Goal: Transaction & Acquisition: Purchase product/service

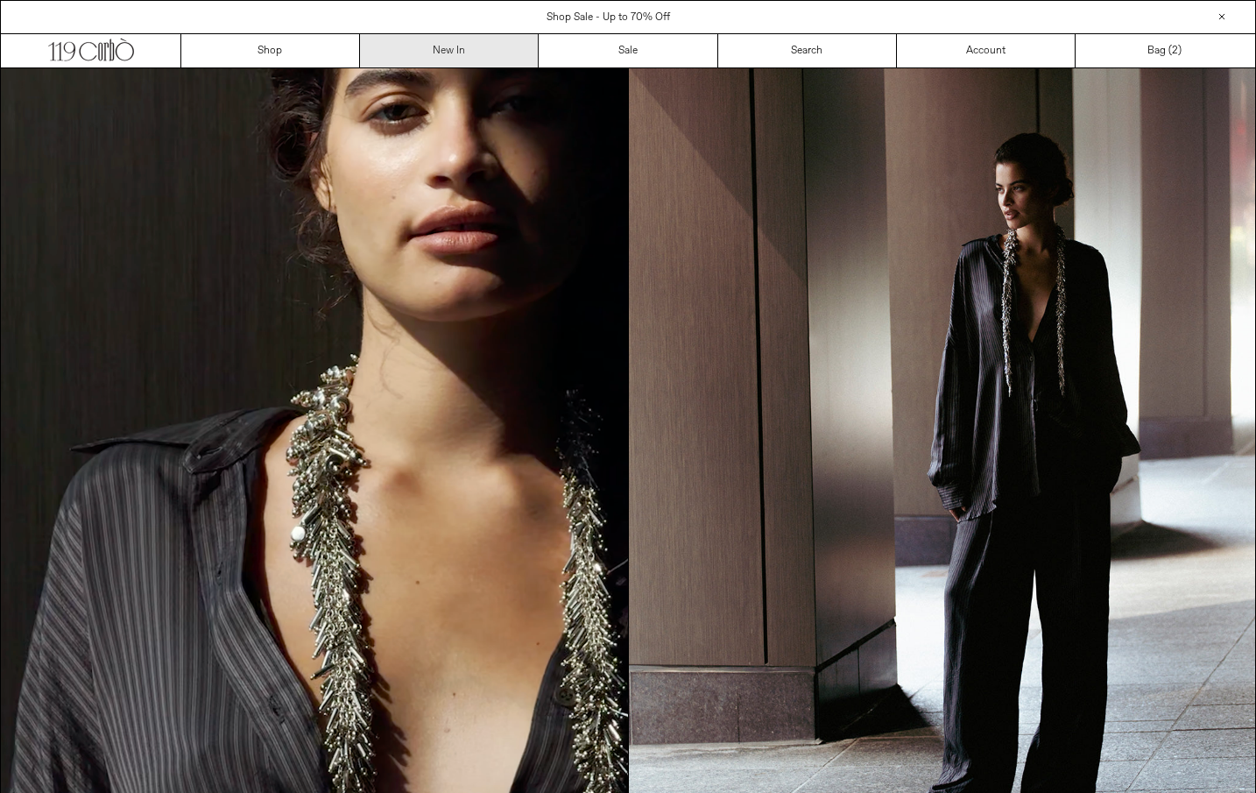
click at [442, 60] on link "New In" at bounding box center [449, 50] width 179 height 33
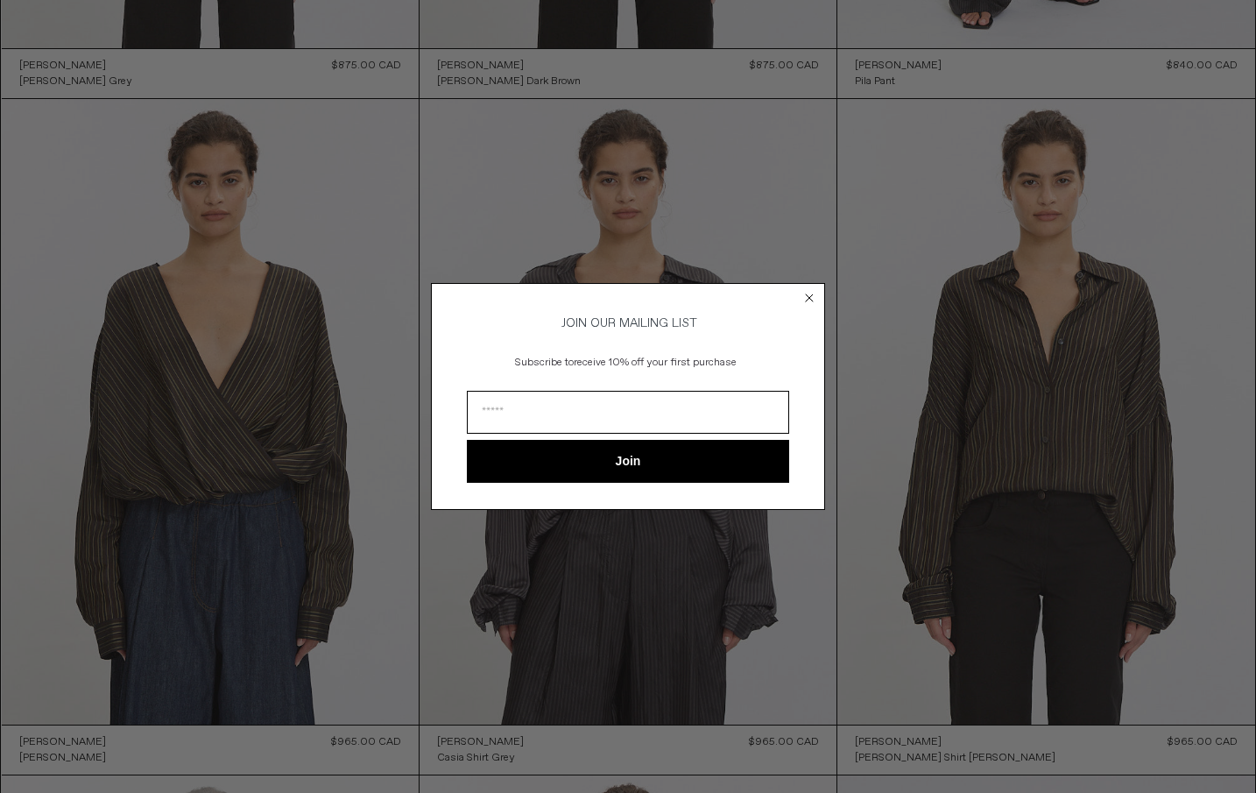
scroll to position [3409, 0]
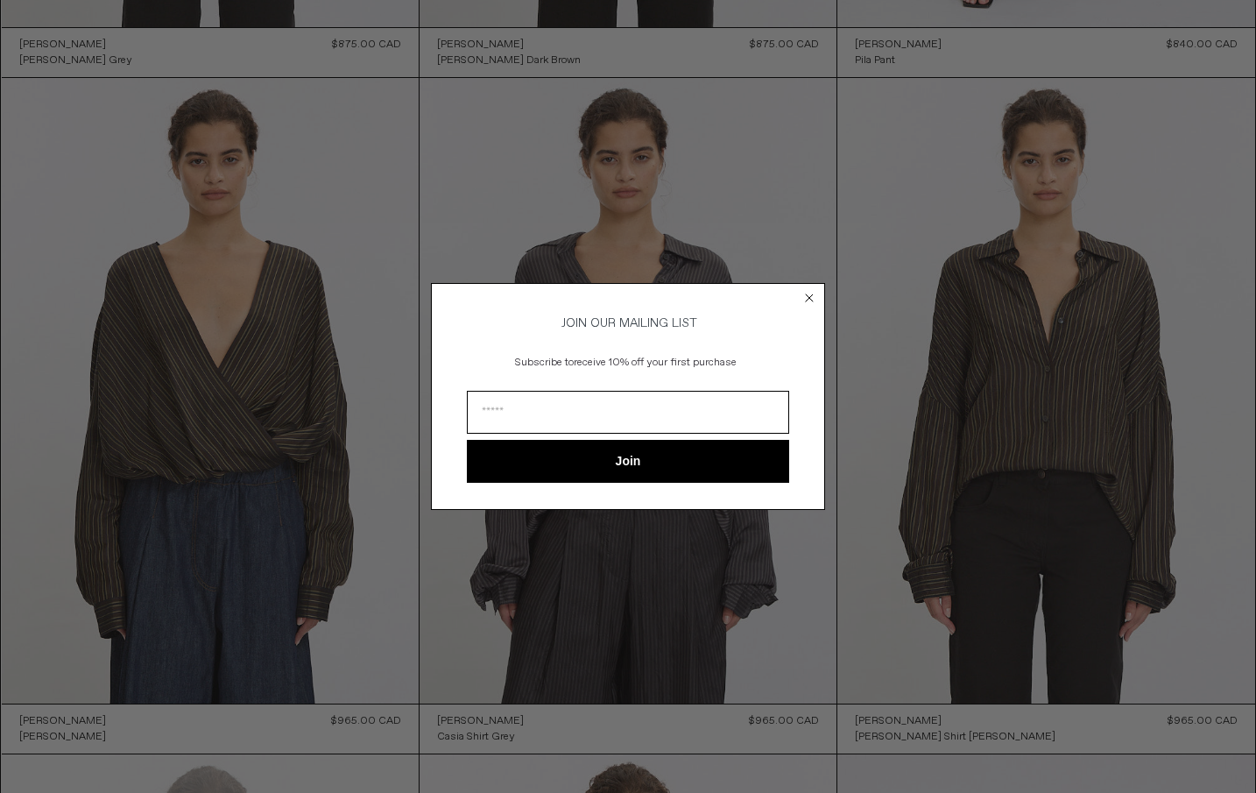
click at [804, 294] on circle "Close dialog" at bounding box center [810, 298] width 17 height 17
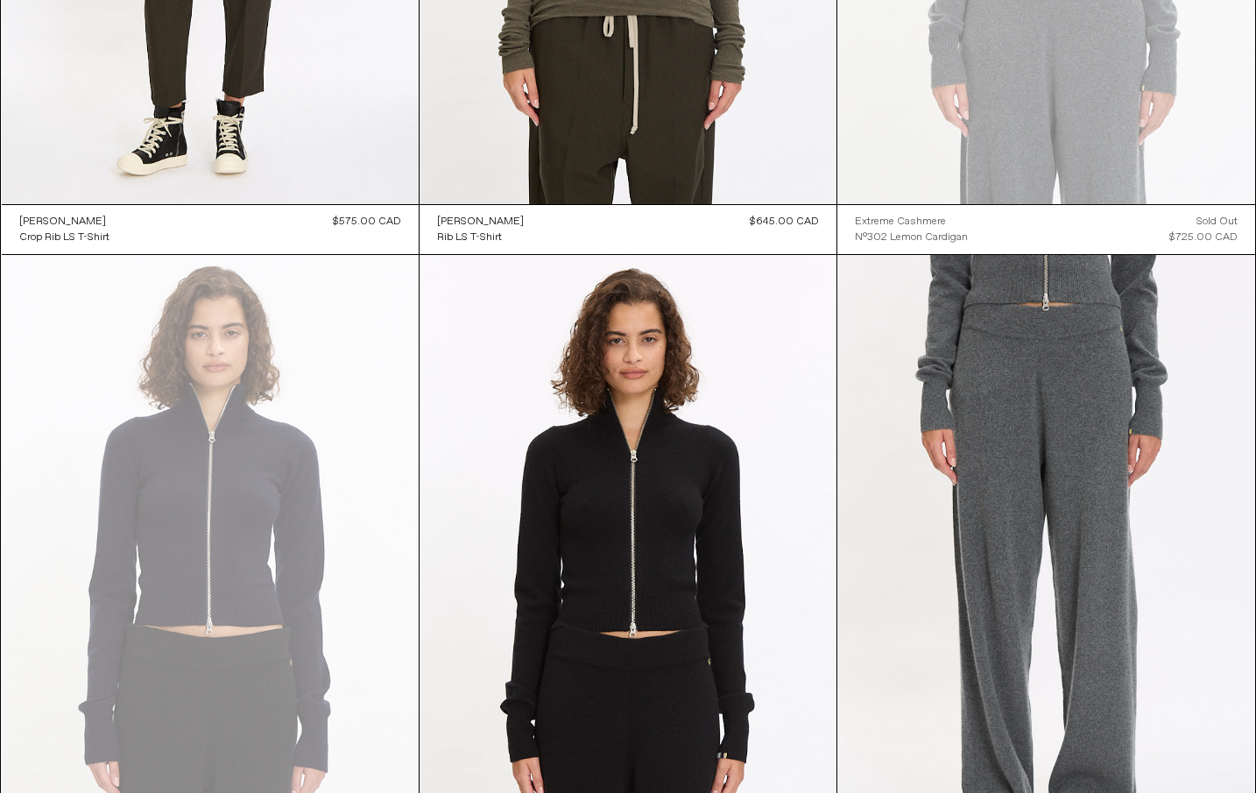
scroll to position [6649, 0]
